Goal: Task Accomplishment & Management: Manage account settings

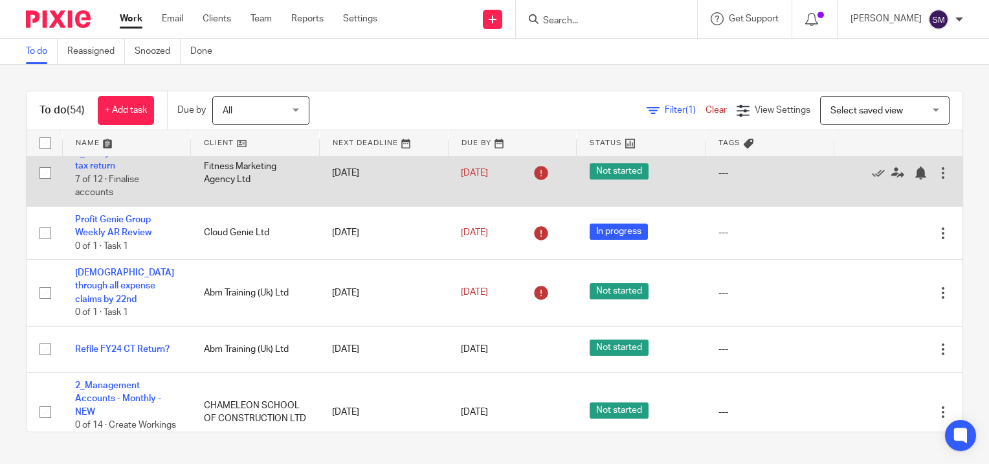
scroll to position [1683, 0]
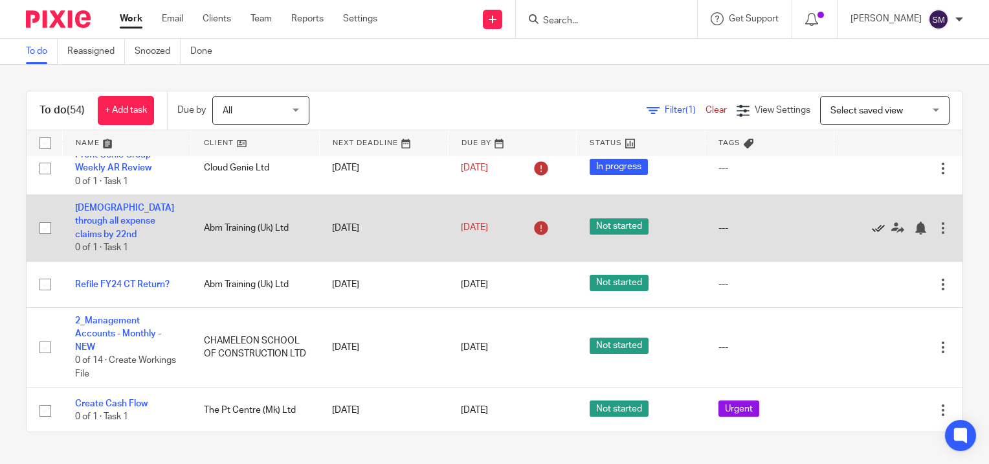
click at [872, 234] on icon at bounding box center [878, 227] width 13 height 13
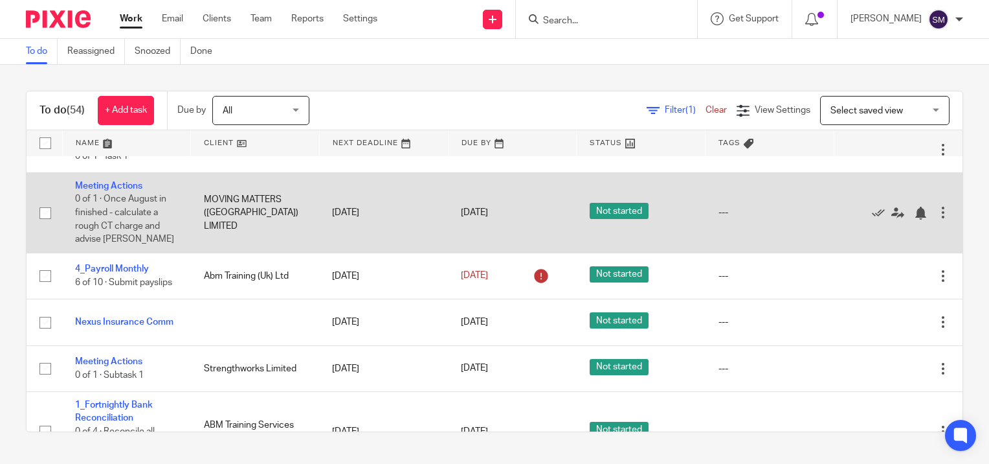
scroll to position [1942, 0]
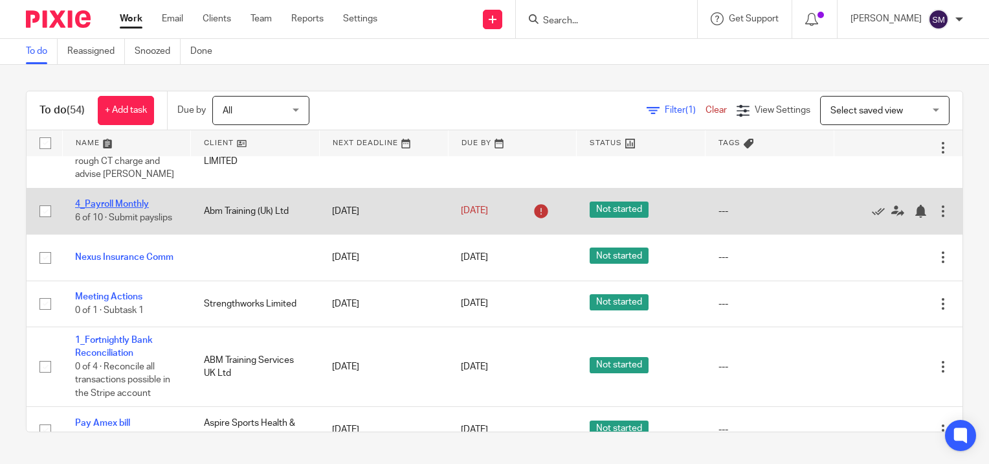
click at [113, 208] on link "4_Payroll Monthly" at bounding box center [112, 203] width 74 height 9
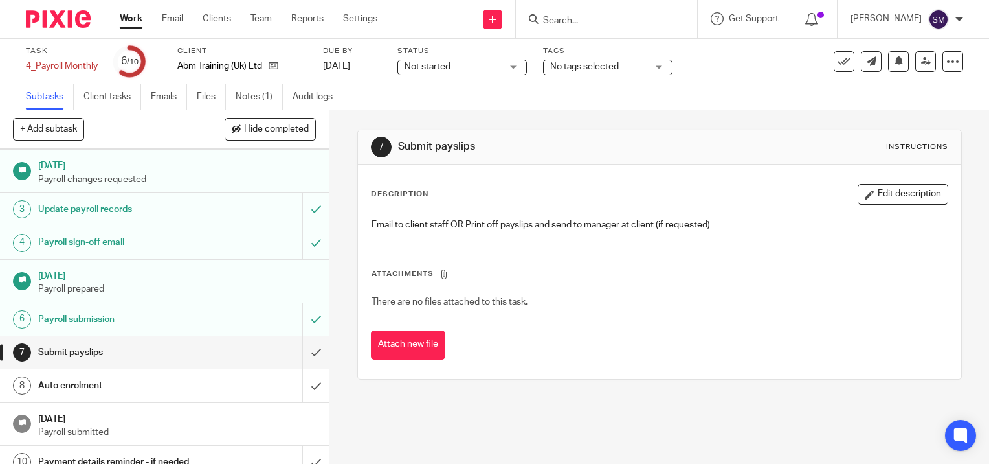
scroll to position [46, 0]
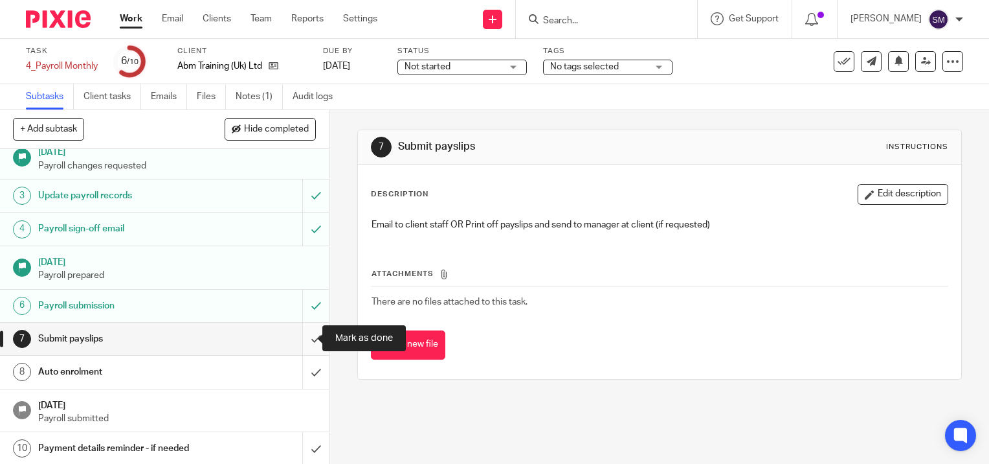
click at [302, 337] on input "submit" at bounding box center [164, 338] width 329 height 32
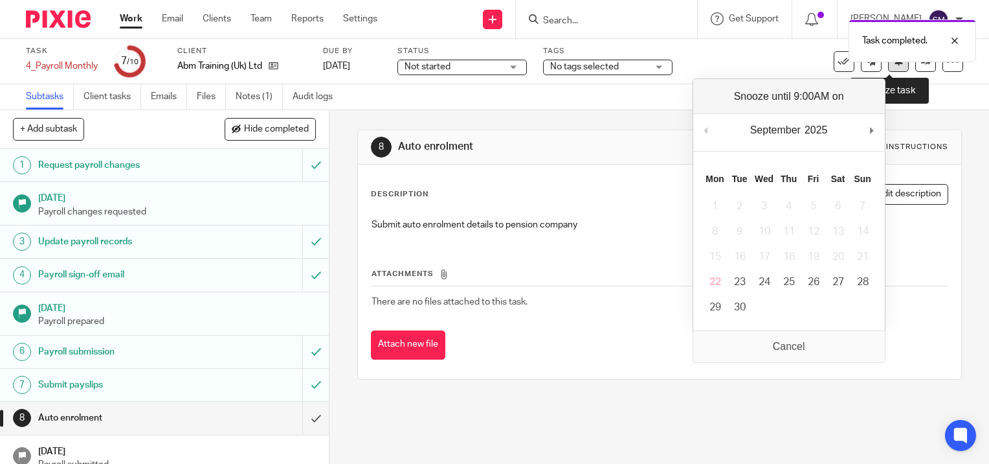
click at [894, 63] on icon at bounding box center [899, 61] width 10 height 10
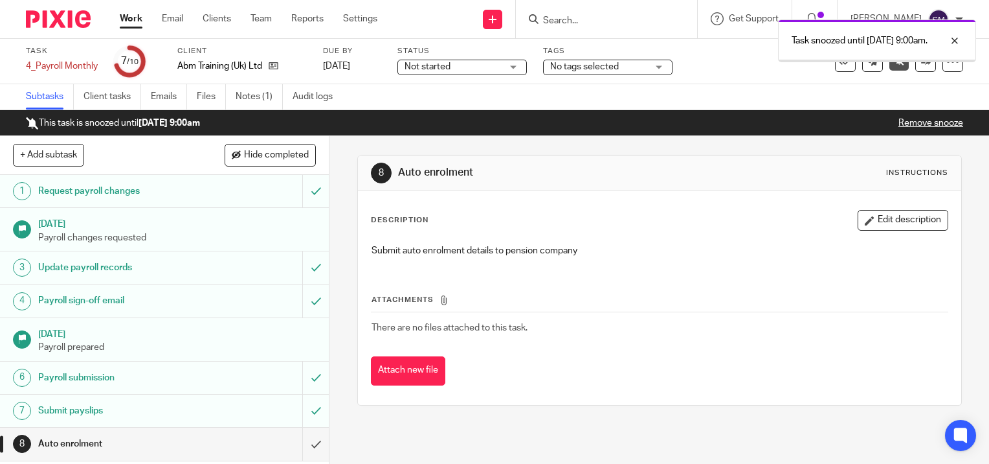
click at [131, 17] on link "Work" at bounding box center [131, 18] width 23 height 13
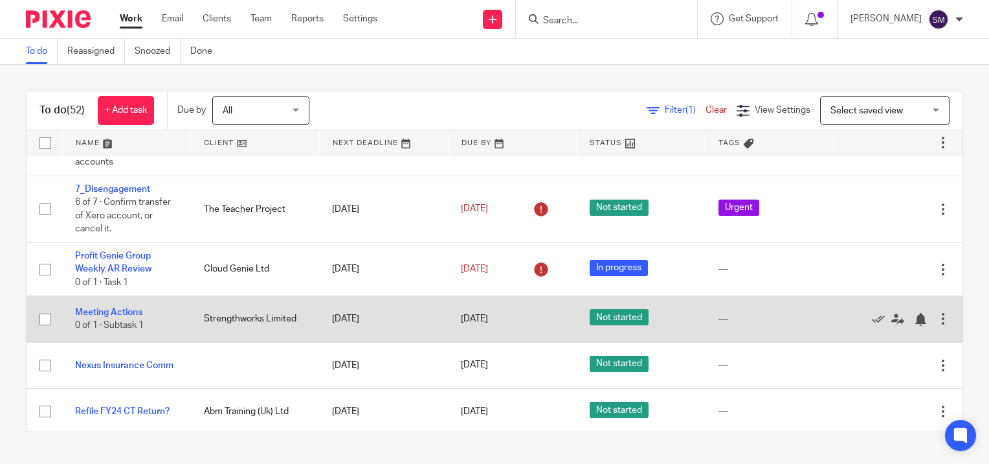
scroll to position [1554, 0]
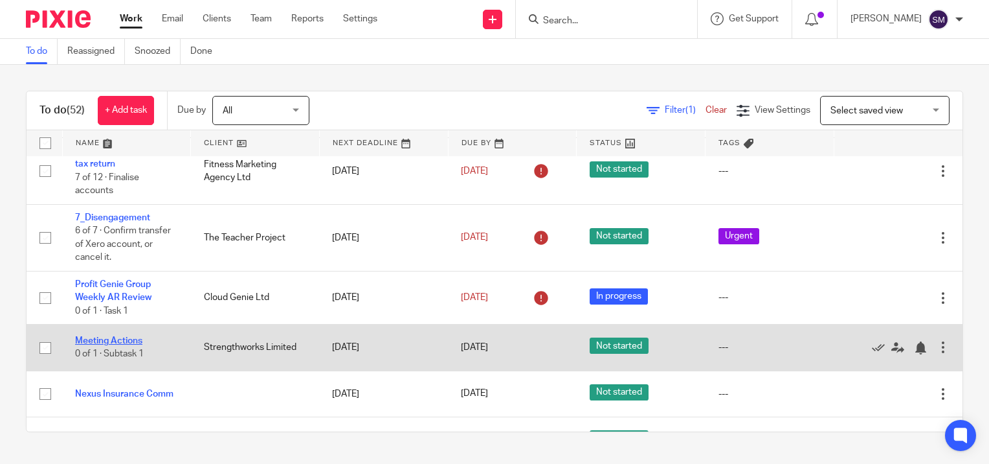
click at [113, 345] on link "Meeting Actions" at bounding box center [108, 340] width 67 height 9
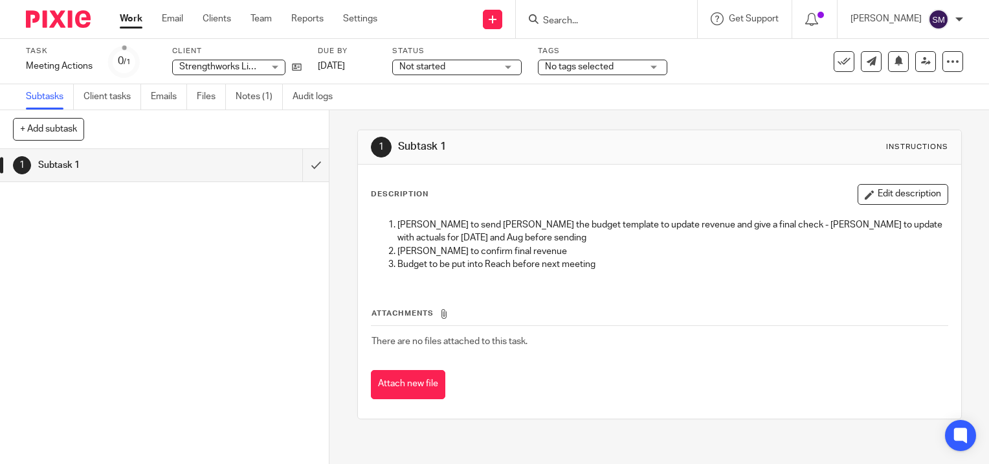
click at [129, 17] on link "Work" at bounding box center [131, 18] width 23 height 13
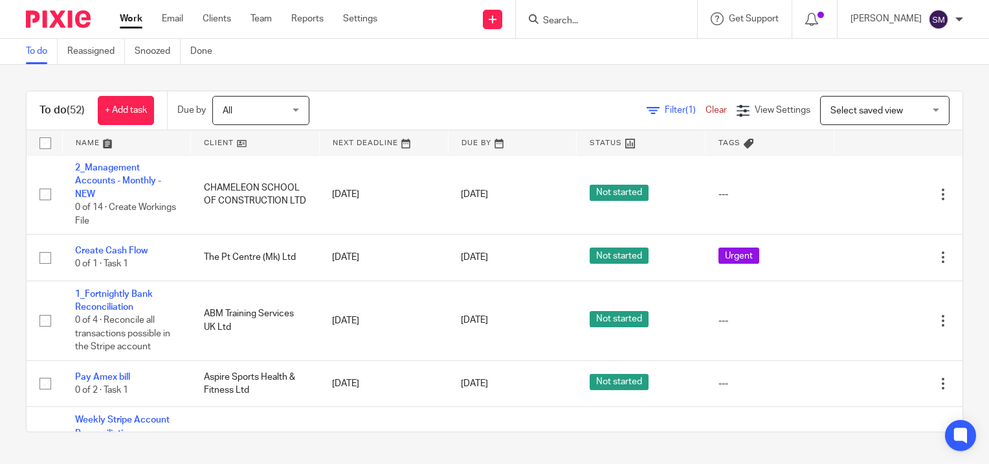
scroll to position [2007, 0]
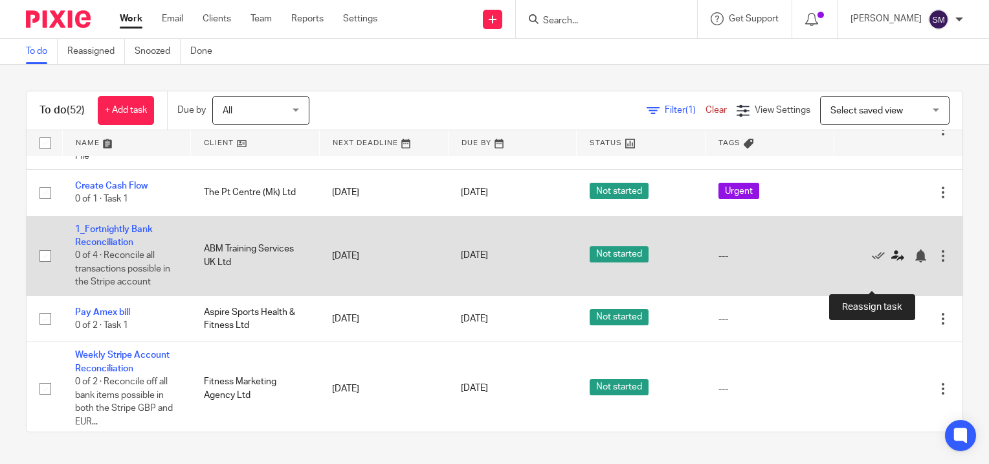
click at [892, 262] on icon at bounding box center [898, 255] width 13 height 13
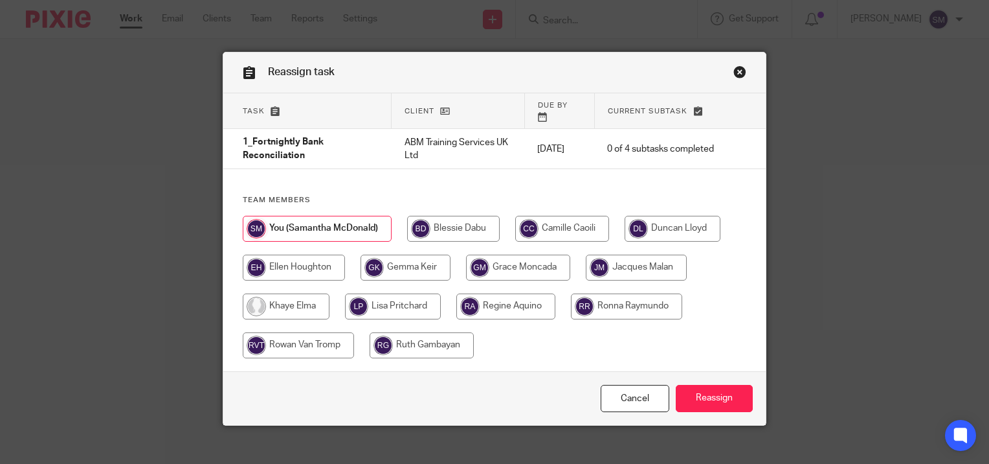
click at [412, 336] on input "radio" at bounding box center [422, 345] width 104 height 26
radio input "true"
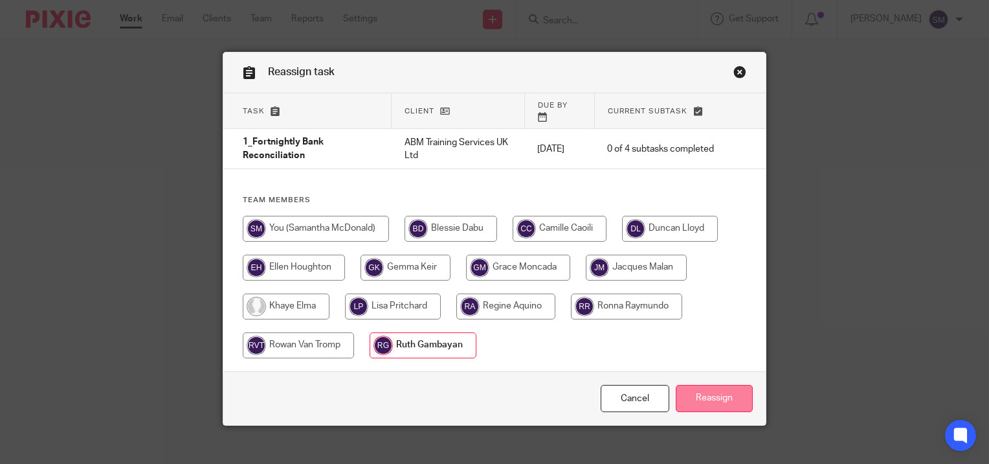
click at [721, 385] on input "Reassign" at bounding box center [714, 399] width 77 height 28
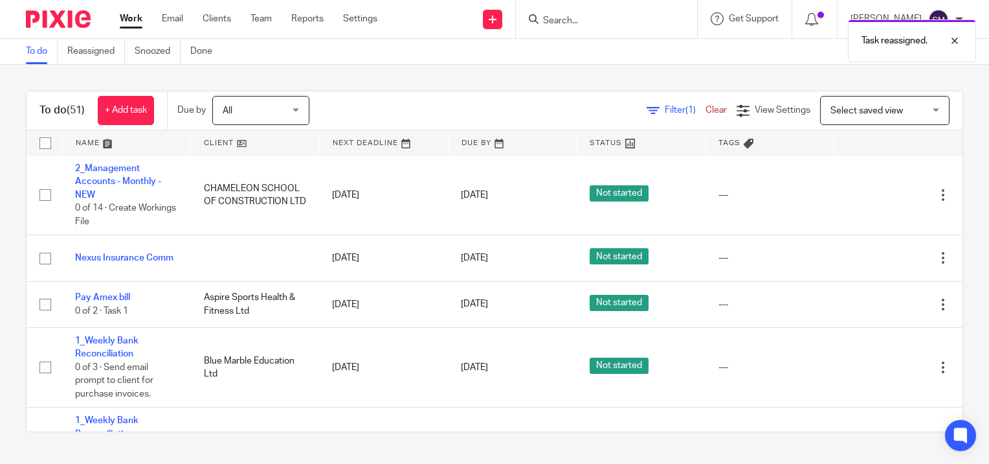
scroll to position [1942, 0]
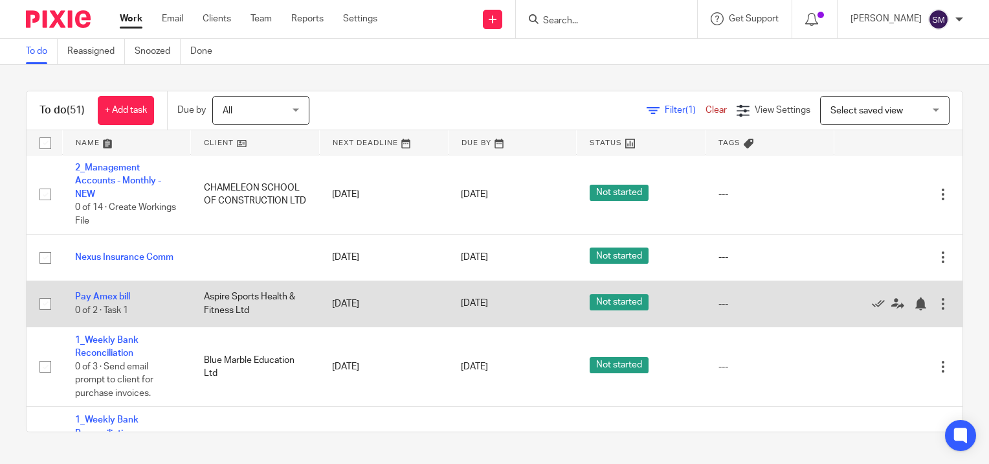
click at [937, 310] on div at bounding box center [943, 303] width 13 height 13
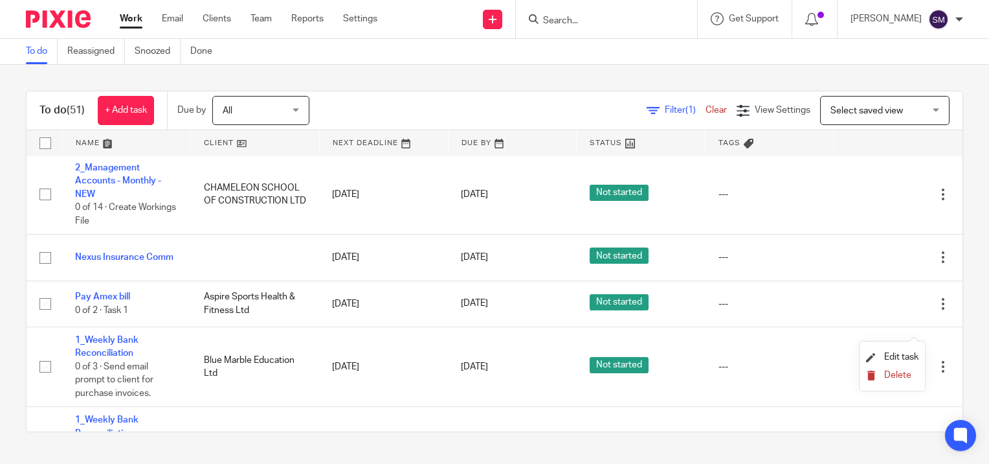
click at [893, 375] on span "Delete" at bounding box center [897, 374] width 27 height 9
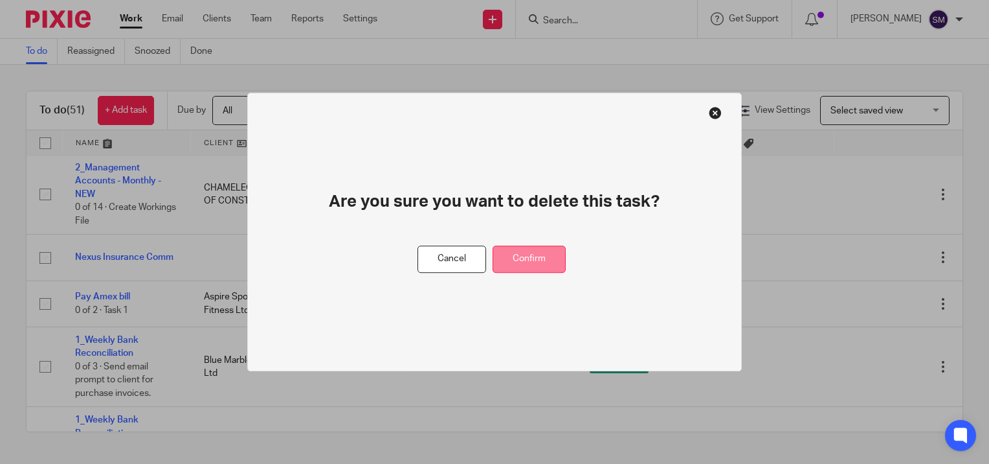
click at [537, 262] on button "Confirm" at bounding box center [529, 259] width 73 height 28
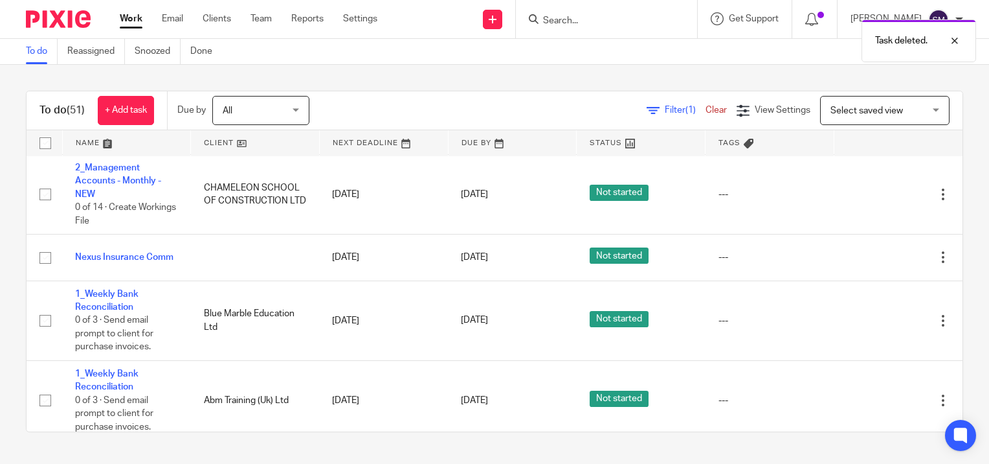
click at [556, 21] on div "Task deleted." at bounding box center [736, 37] width 482 height 49
click at [566, 21] on div "Task deleted." at bounding box center [736, 37] width 482 height 49
click at [548, 19] on input "Search" at bounding box center [600, 22] width 117 height 12
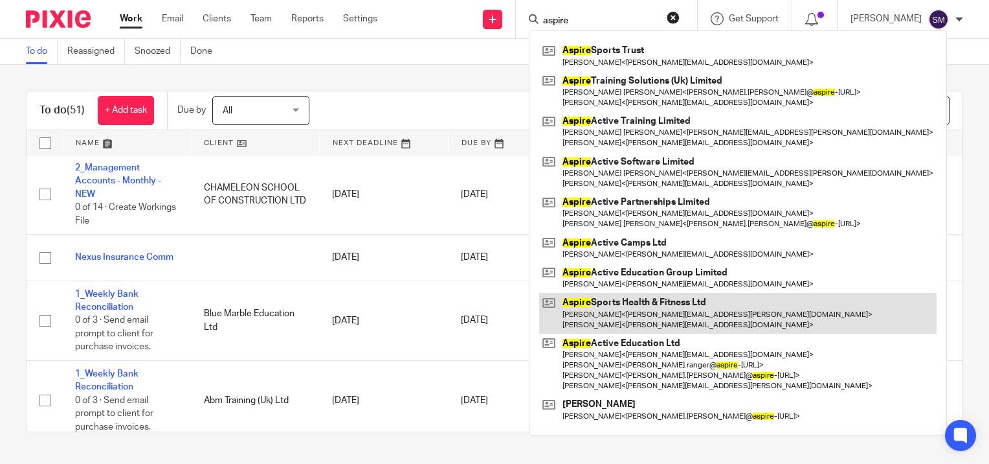
type input "aspire"
click at [614, 306] on link at bounding box center [738, 313] width 398 height 40
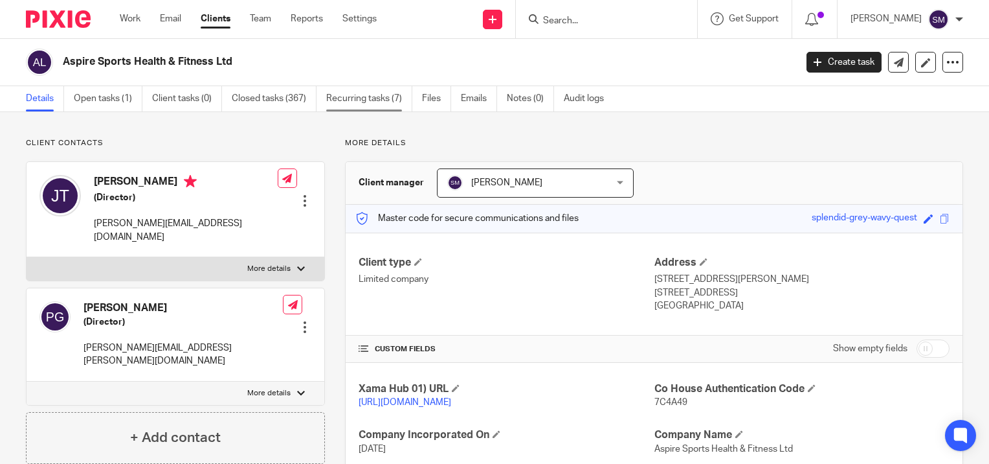
click at [377, 99] on link "Recurring tasks (7)" at bounding box center [369, 98] width 86 height 25
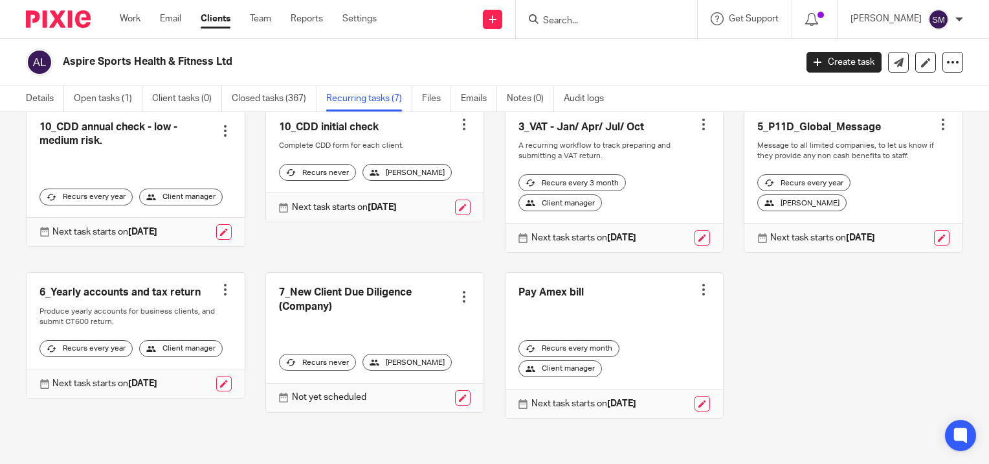
scroll to position [102, 0]
click at [697, 283] on div at bounding box center [703, 289] width 13 height 13
click at [644, 360] on span "Cancel schedule" at bounding box center [642, 361] width 68 height 9
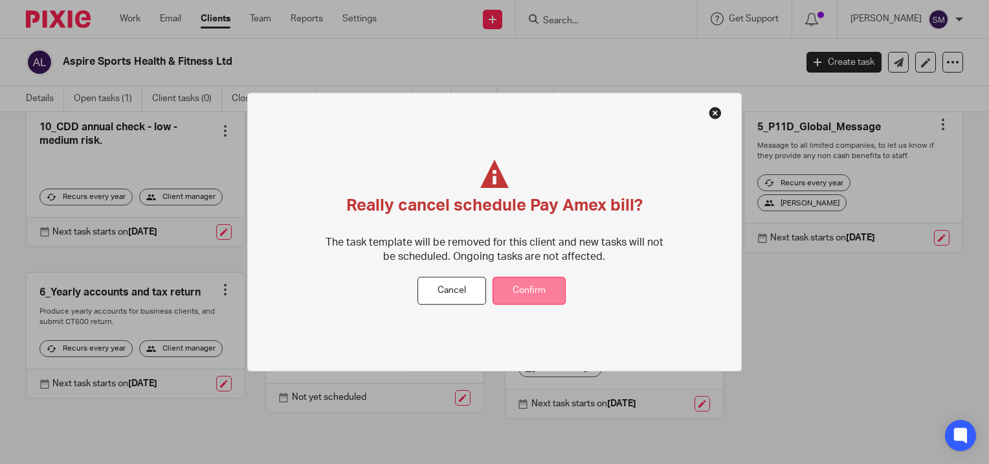
click at [536, 289] on button "Confirm" at bounding box center [529, 290] width 73 height 28
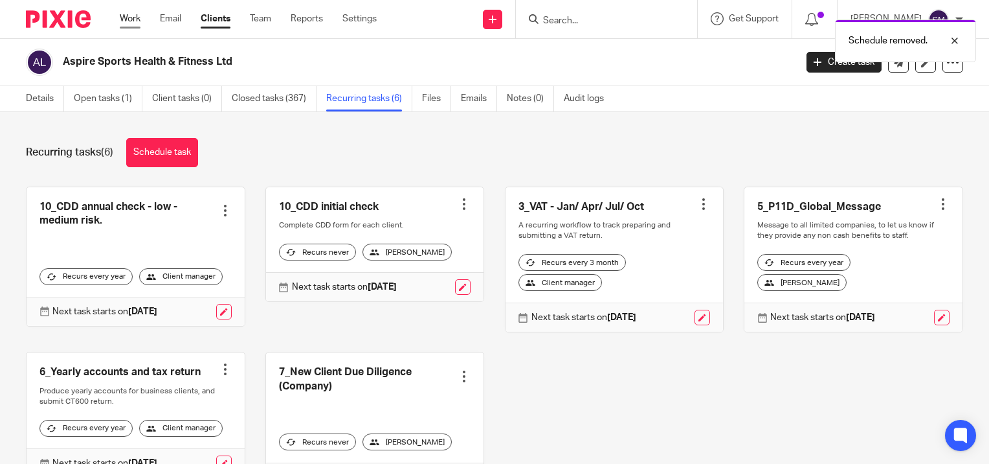
click at [128, 22] on link "Work" at bounding box center [130, 18] width 21 height 13
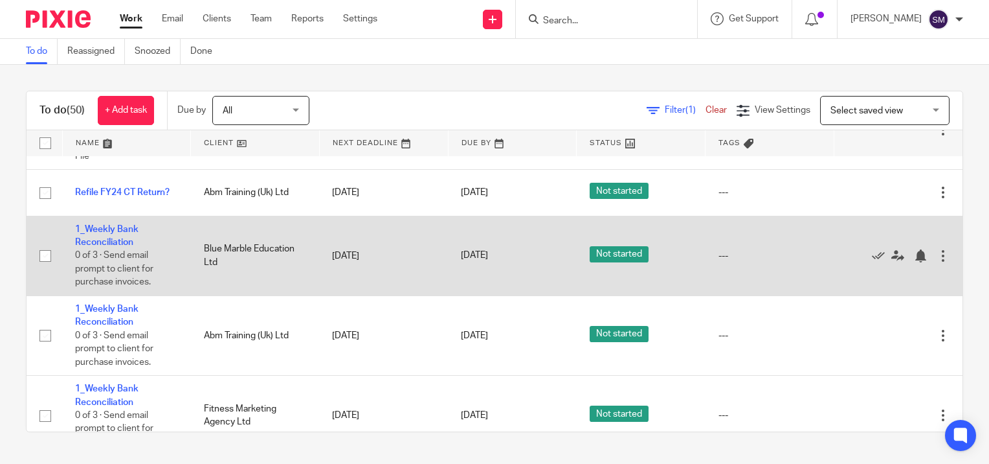
scroll to position [2072, 0]
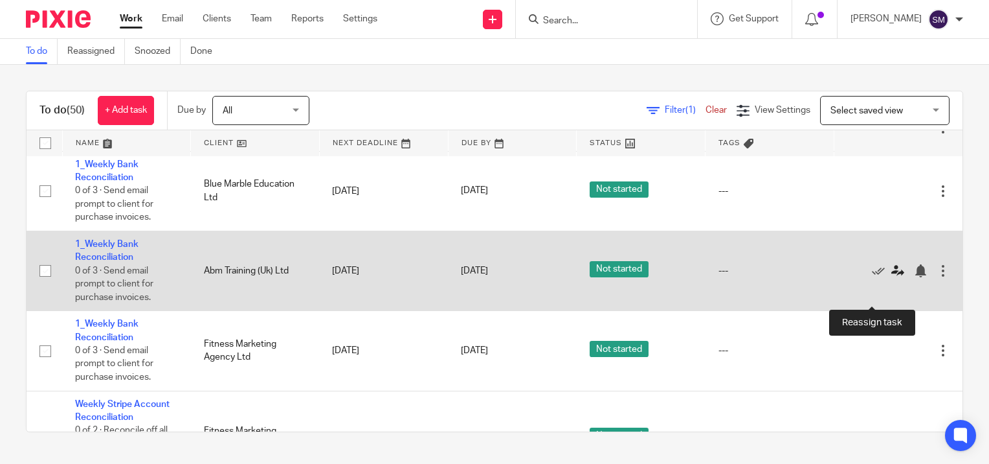
click at [892, 277] on icon at bounding box center [898, 270] width 13 height 13
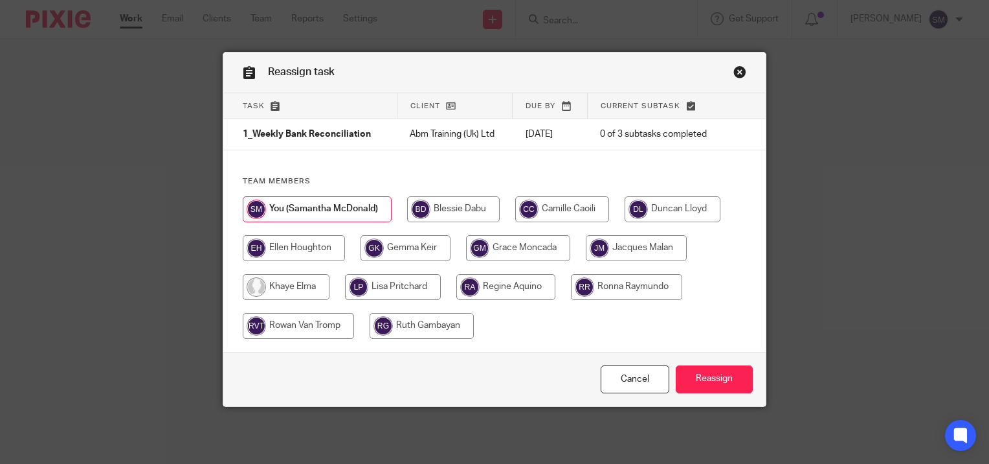
click at [401, 322] on input "radio" at bounding box center [422, 326] width 104 height 26
radio input "true"
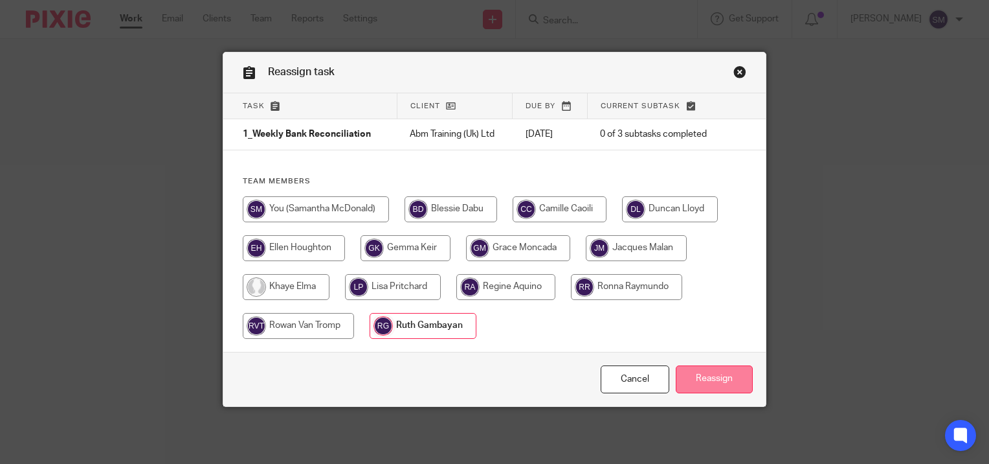
click at [702, 376] on input "Reassign" at bounding box center [714, 379] width 77 height 28
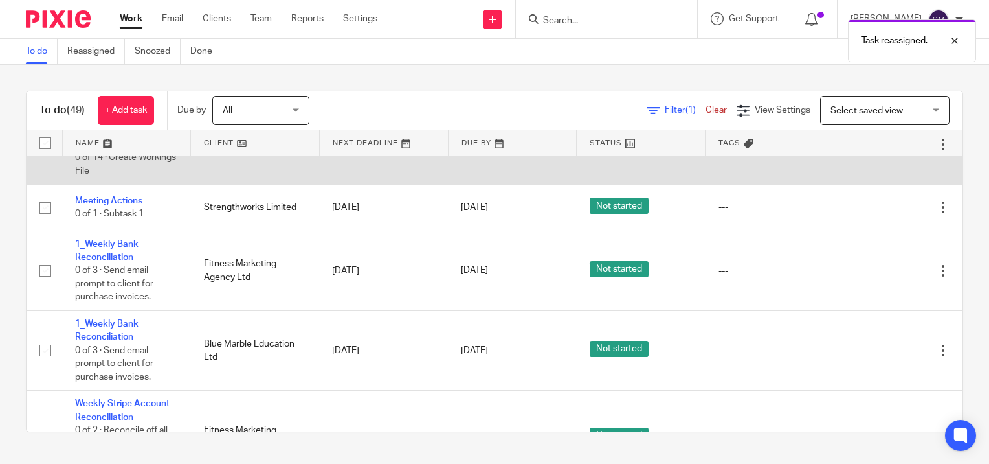
scroll to position [2007, 0]
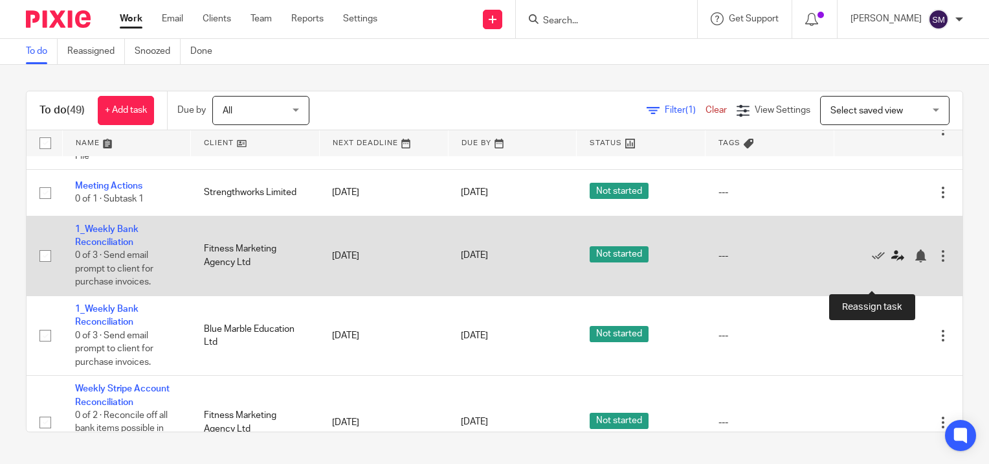
click at [892, 262] on icon at bounding box center [898, 255] width 13 height 13
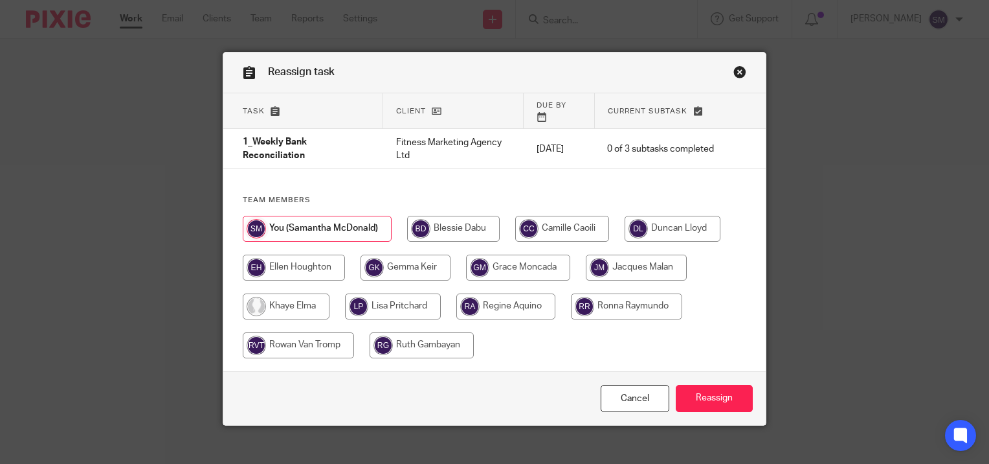
click at [515, 254] on input "radio" at bounding box center [518, 267] width 104 height 26
radio input "true"
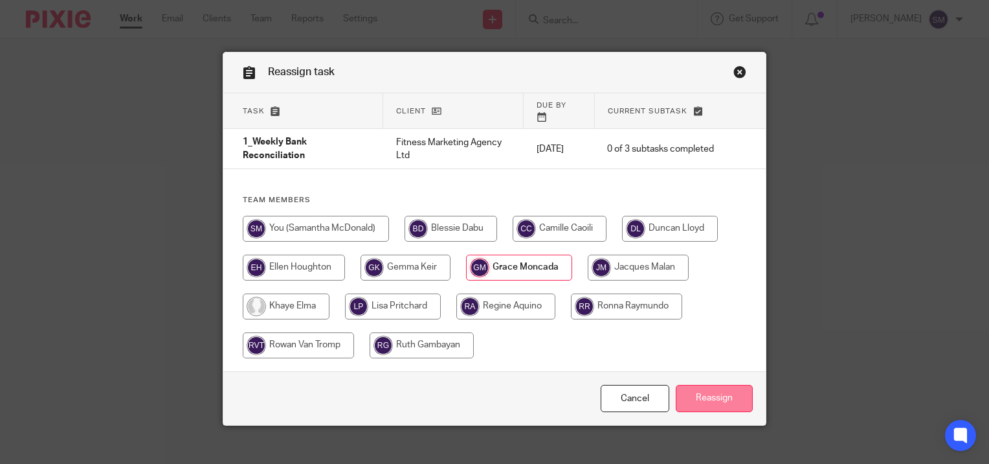
click at [687, 385] on input "Reassign" at bounding box center [714, 399] width 77 height 28
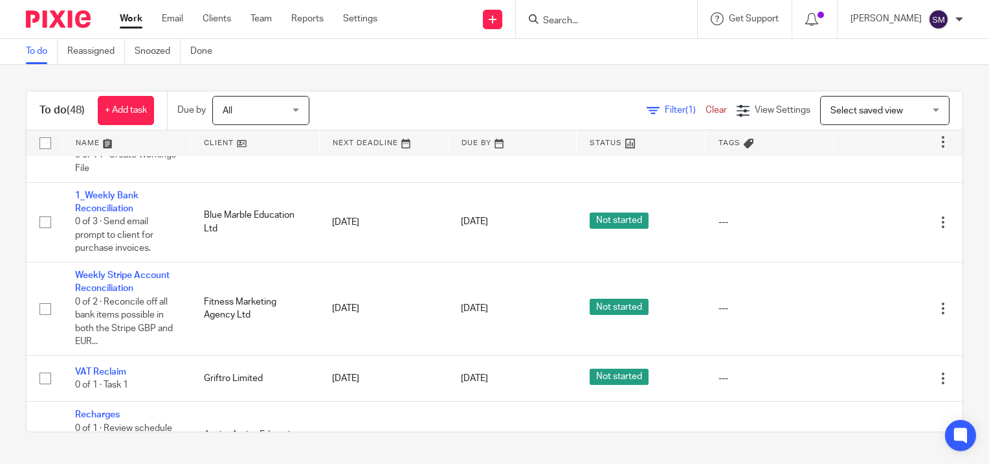
scroll to position [2072, 0]
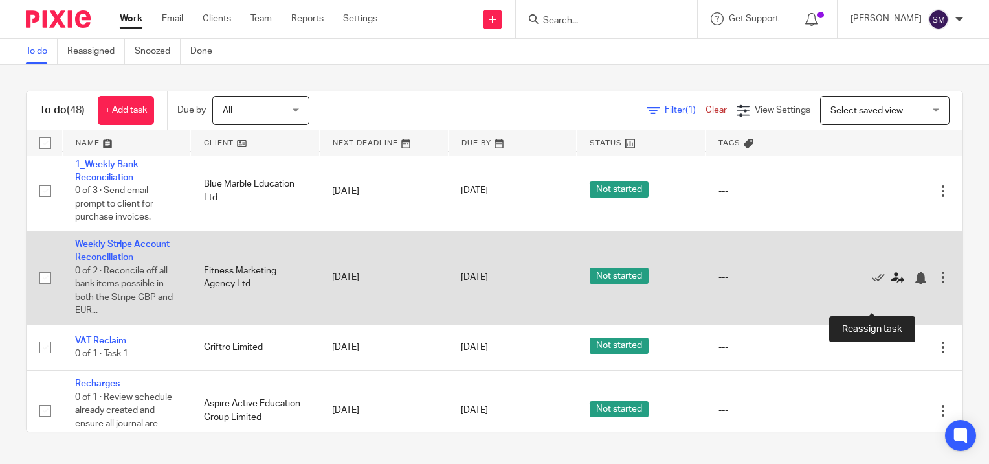
click at [892, 284] on icon at bounding box center [898, 277] width 13 height 13
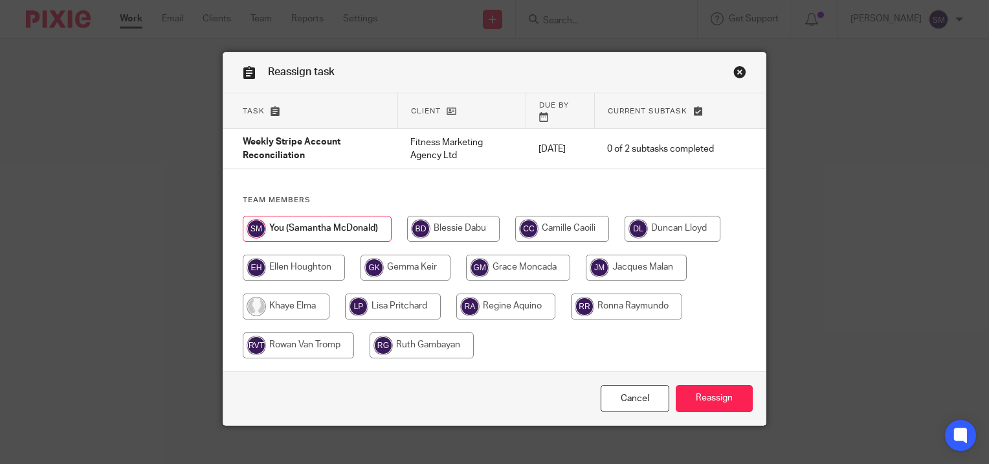
click at [507, 264] on input "radio" at bounding box center [518, 267] width 104 height 26
radio input "true"
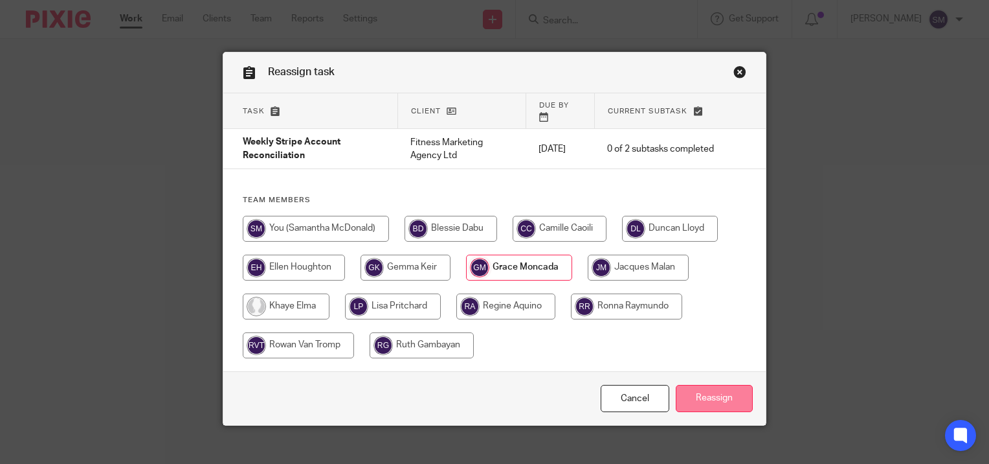
click at [704, 388] on input "Reassign" at bounding box center [714, 399] width 77 height 28
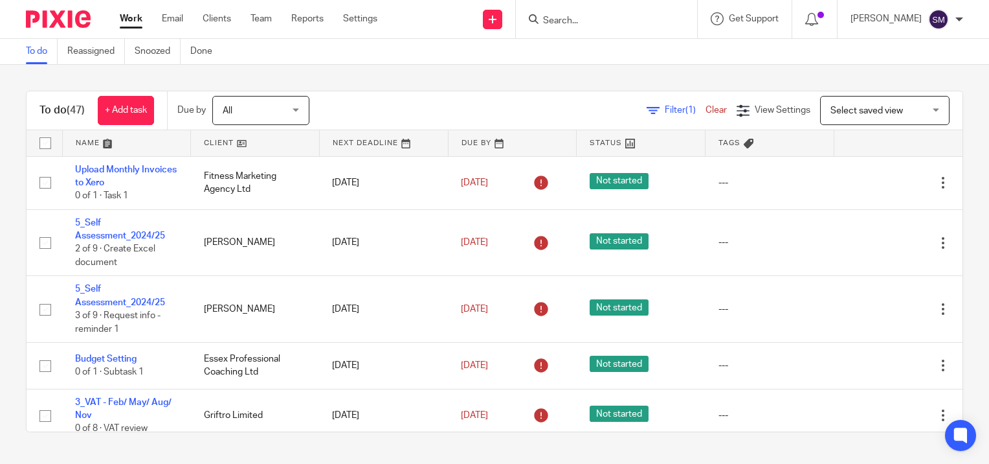
click at [134, 19] on link "Work" at bounding box center [131, 18] width 23 height 13
